Goal: Information Seeking & Learning: Compare options

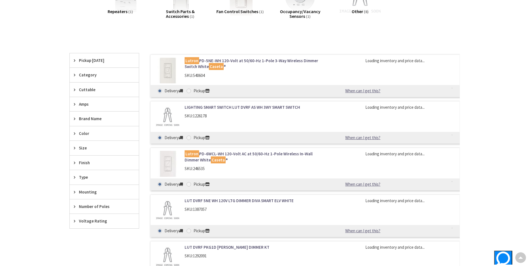
click at [242, 63] on link "Lutron PD-5NE-WH 120-Volt at 50/60-Hz 1-Pole 3-Way Wireless Dimmer Switch White…" at bounding box center [255, 64] width 142 height 12
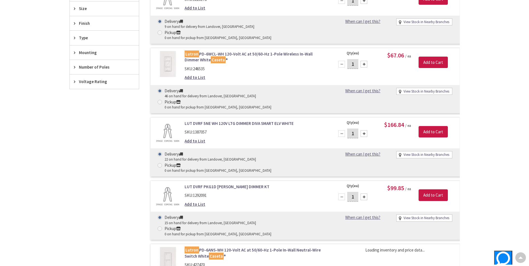
scroll to position [325, 0]
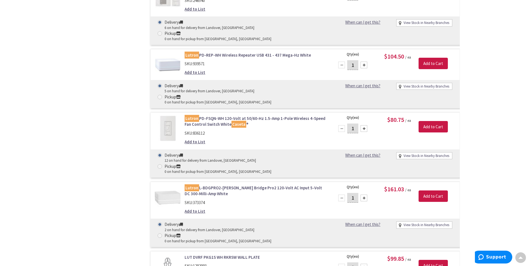
scroll to position [888, 0]
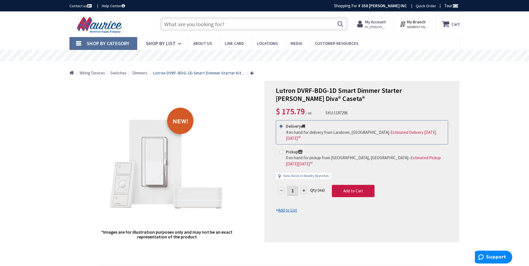
click at [514, 71] on div "Home Wiring Devices Switches Dimmers Lutron DVRF-BDG-1D Smart Dimmer Starter Ki…" at bounding box center [264, 71] width 529 height 20
